Goal: Task Accomplishment & Management: Complete application form

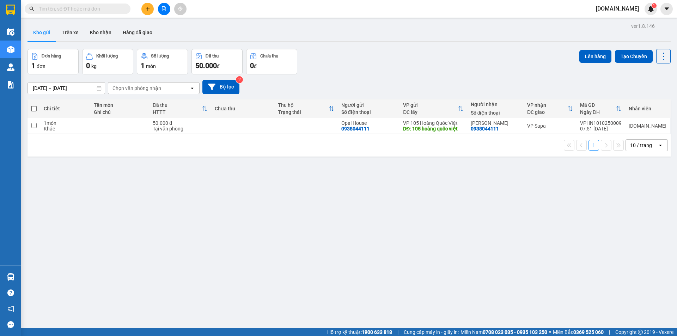
click at [610, 8] on span "[DOMAIN_NAME]" at bounding box center [617, 8] width 54 height 9
click at [617, 25] on span "Đăng xuất" at bounding box center [624, 22] width 32 height 8
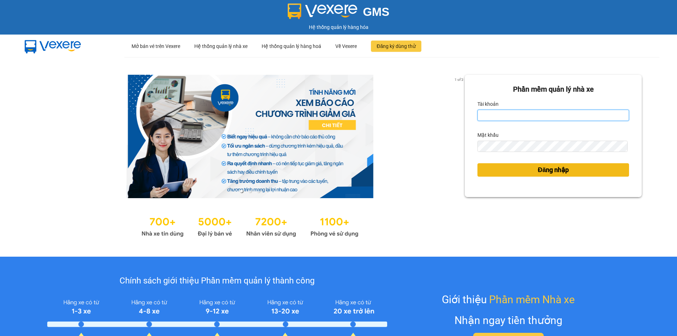
type input "[DOMAIN_NAME]"
click at [495, 169] on button "Đăng nhập" at bounding box center [553, 169] width 152 height 13
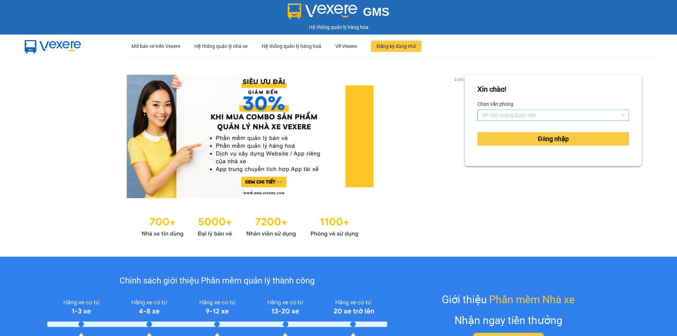
click at [545, 114] on span "VP 105 Hoàng Quốc Việt" at bounding box center [553, 115] width 143 height 11
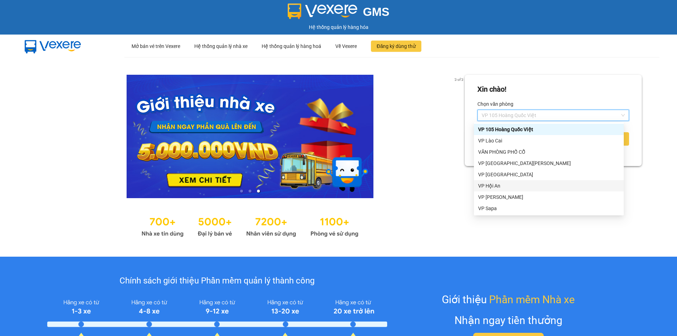
click at [514, 185] on div "VP Hội An" at bounding box center [548, 186] width 141 height 8
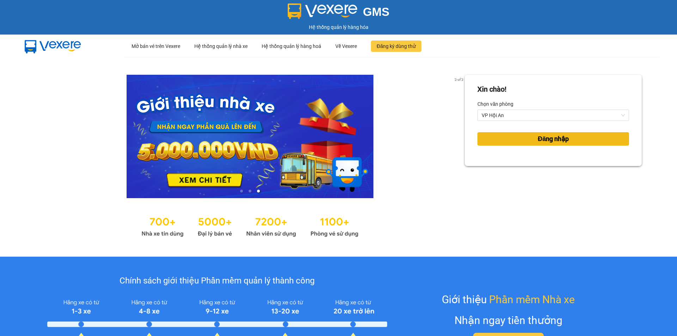
click at [543, 138] on span "Đăng nhập" at bounding box center [553, 139] width 31 height 10
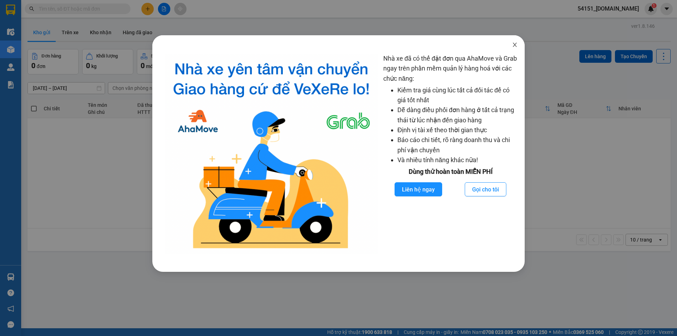
click at [513, 48] on icon "close" at bounding box center [515, 45] width 6 height 6
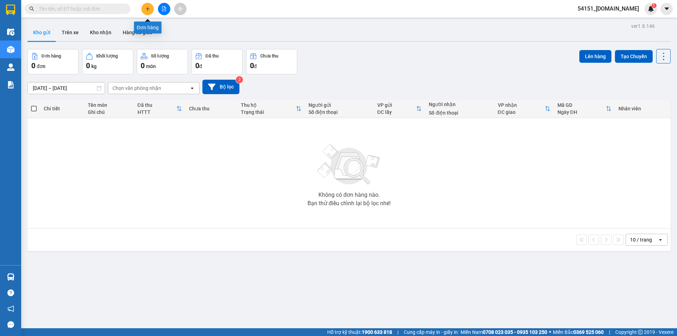
click at [145, 11] on button at bounding box center [147, 9] width 12 height 12
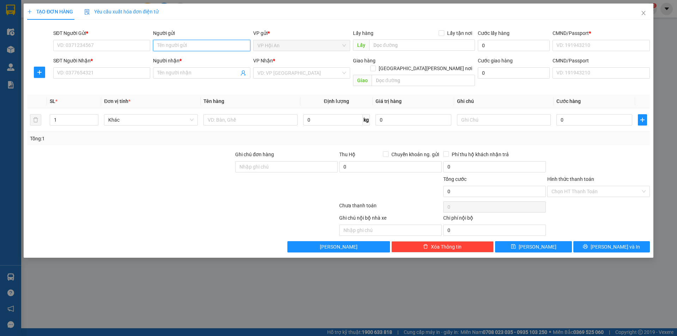
click at [208, 46] on input "Người gửi" at bounding box center [201, 45] width 97 height 11
type input "t"
type input "Tinh"
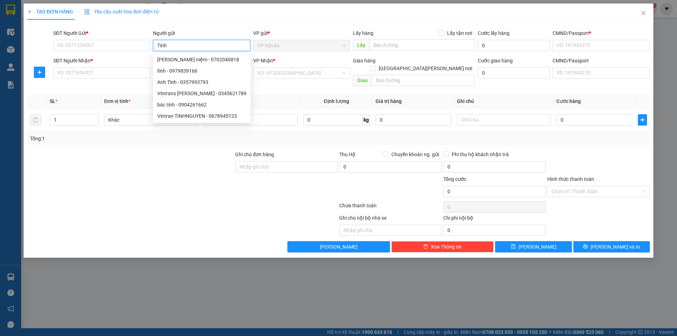
click at [213, 61] on div "[PERSON_NAME] niệm - 0702040818" at bounding box center [201, 60] width 89 height 8
type input "0702040818"
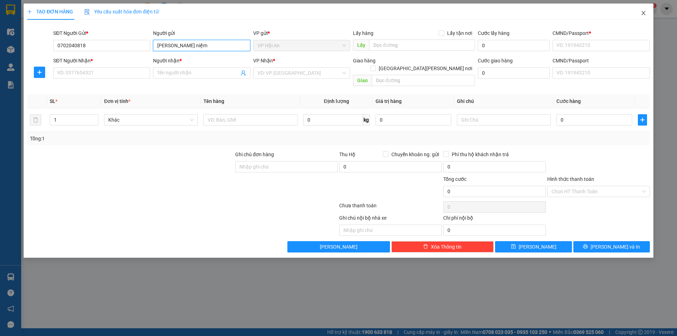
type input "[PERSON_NAME] niệm"
click at [643, 17] on span "Close" at bounding box center [644, 14] width 20 height 20
